Goal: Task Accomplishment & Management: Complete application form

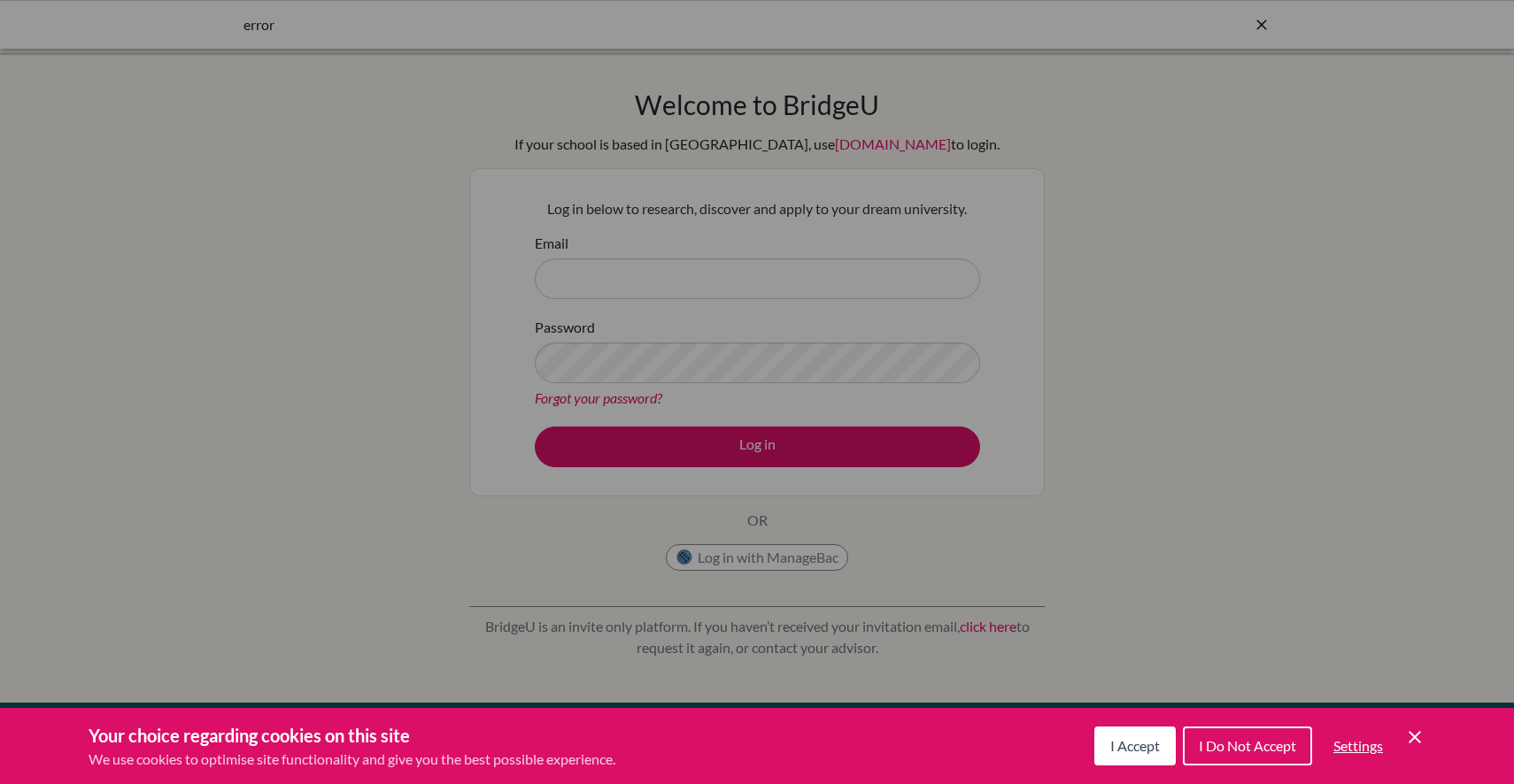
click at [1112, 756] on button "I Accept" at bounding box center [1136, 746] width 82 height 39
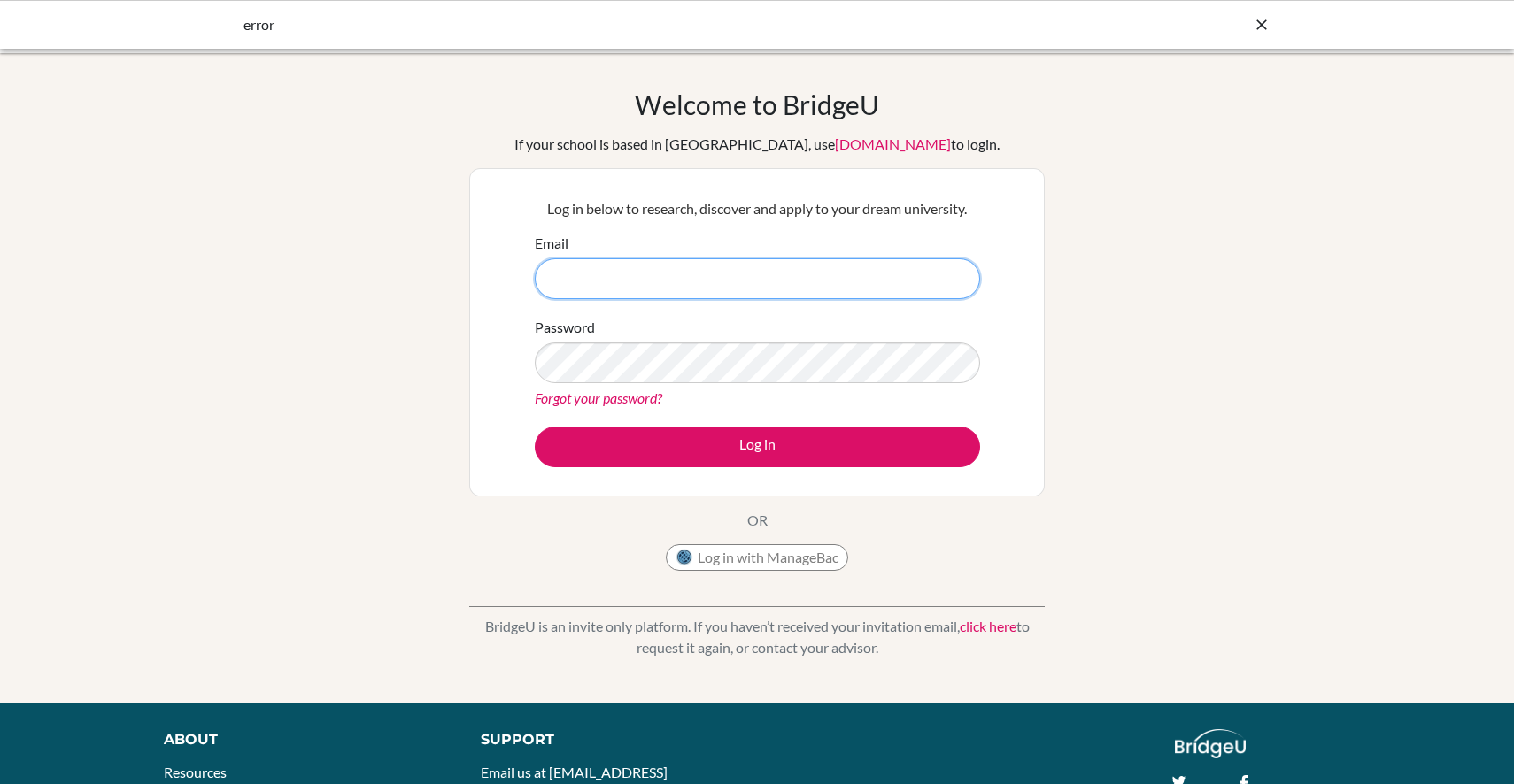
click at [723, 278] on input "Email" at bounding box center [757, 278] width 445 height 41
click at [396, 319] on div "Welcome to BridgeU If your school is based in China, use app.bridge-u.com.cn to…" at bounding box center [757, 377] width 1514 height 579
click at [734, 563] on button "Log in with ManageBac" at bounding box center [757, 557] width 182 height 26
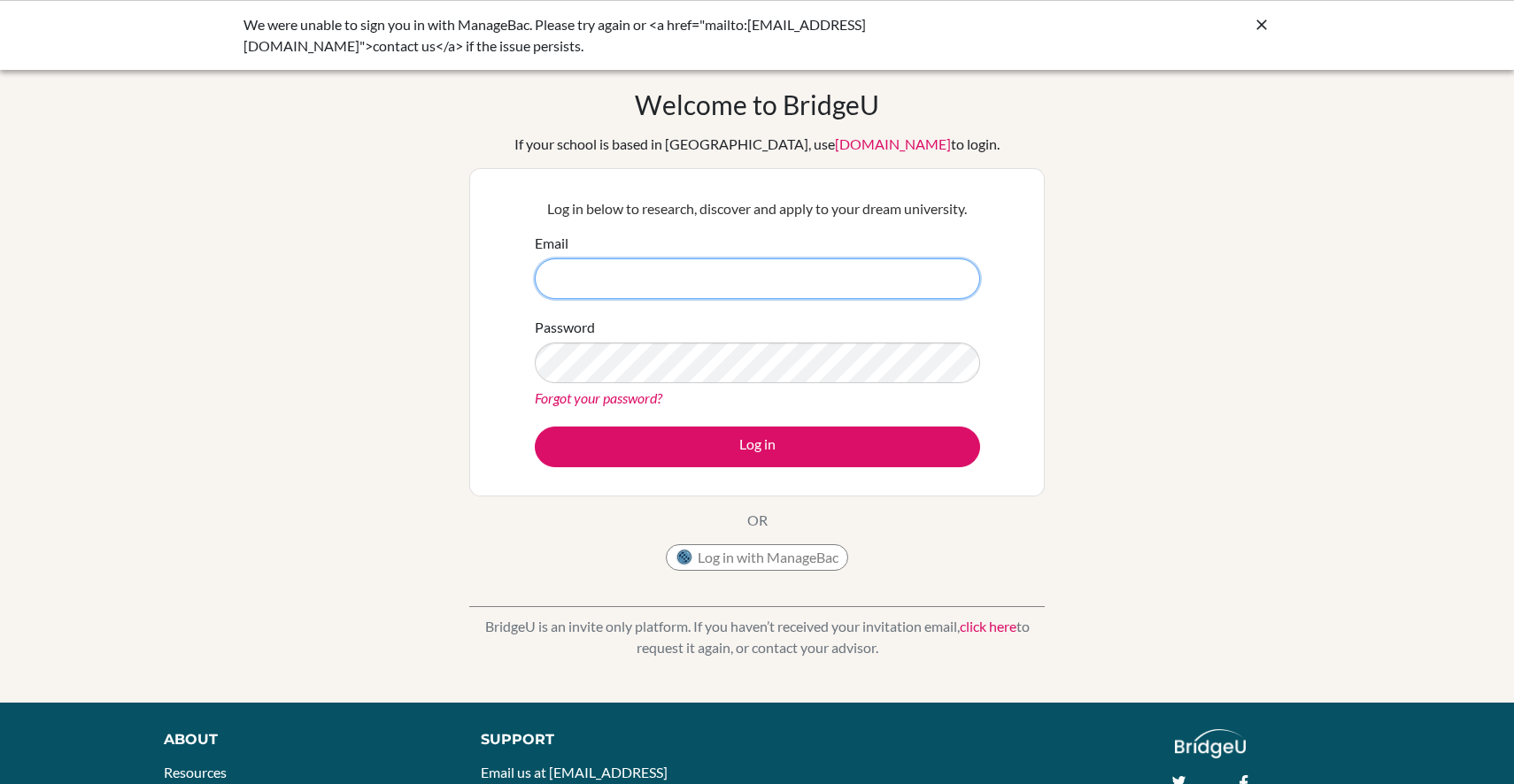
type input "[EMAIL_ADDRESS][DOMAIN_NAME]"
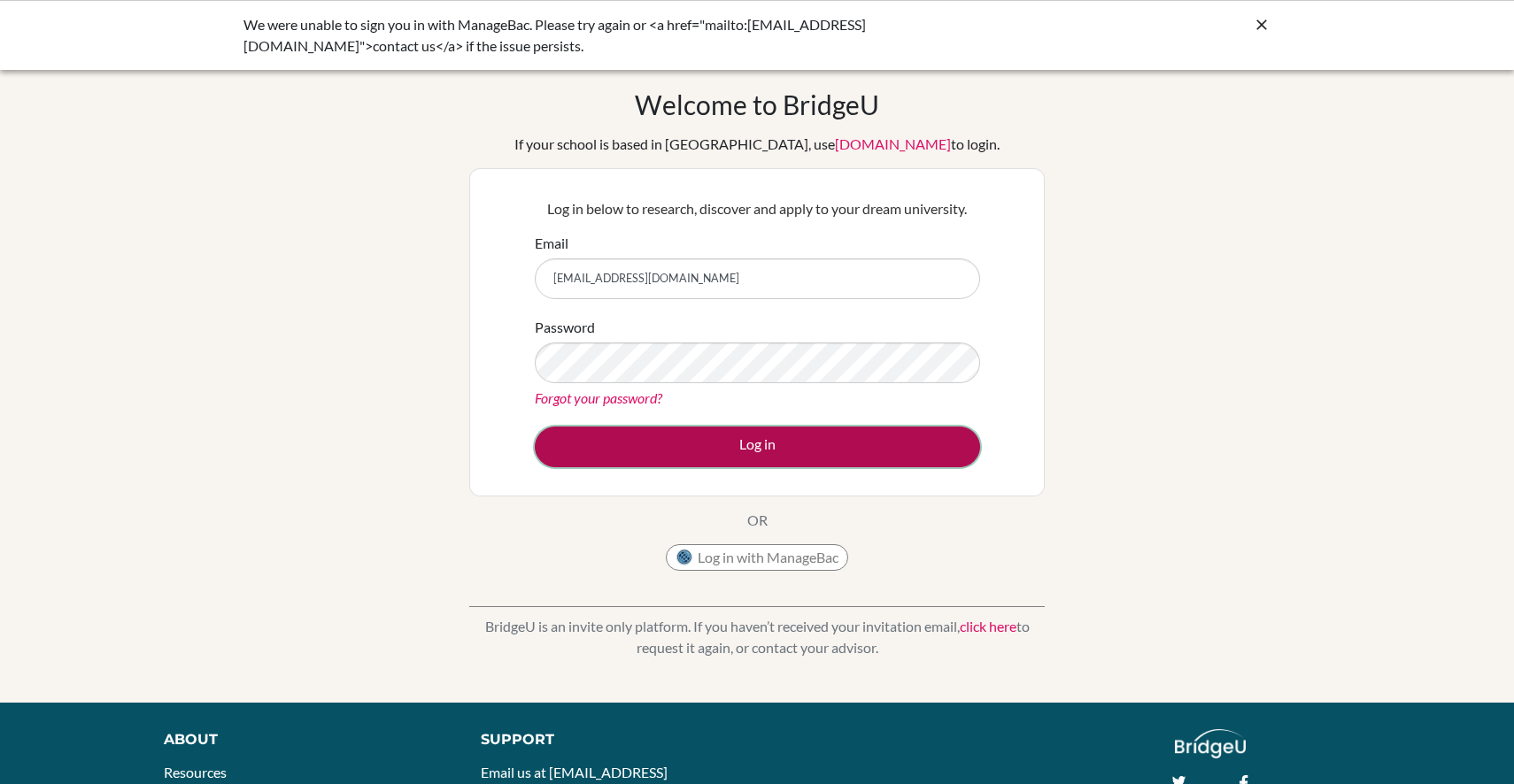
click at [714, 463] on button "Log in" at bounding box center [757, 447] width 445 height 41
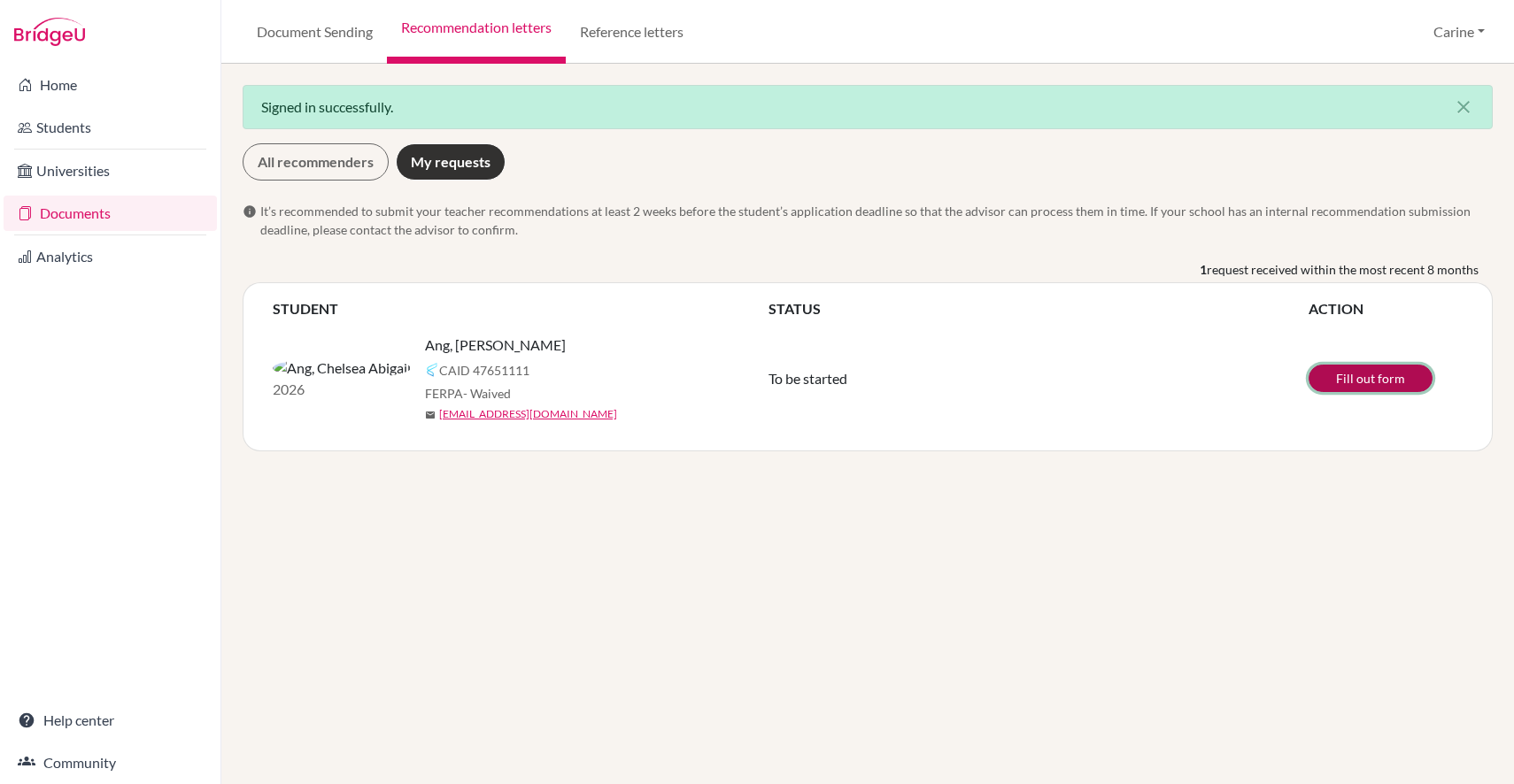
click at [1363, 383] on link "Fill out form" at bounding box center [1371, 378] width 124 height 27
drag, startPoint x: 460, startPoint y: 348, endPoint x: 409, endPoint y: 347, distance: 51.0
click at [425, 347] on div "Ang, [PERSON_NAME]" at bounding box center [603, 345] width 355 height 21
copy span "[PERSON_NAME]"
